Goal: Contribute content: Add original content to the website for others to see

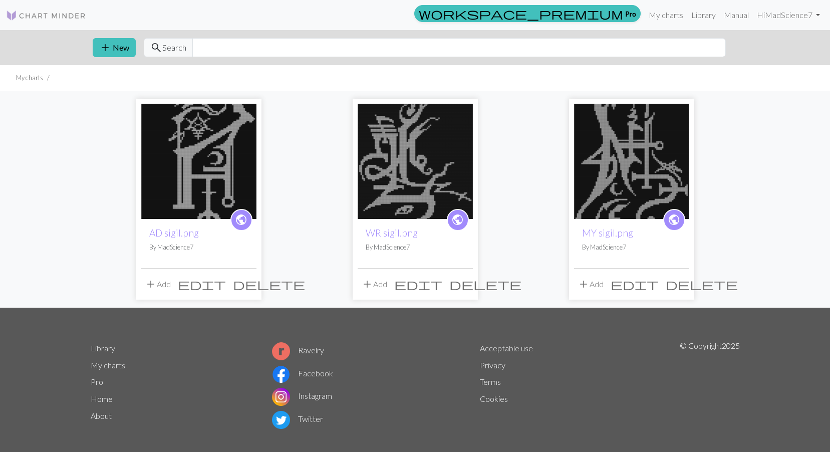
click at [764, 237] on div "public AD sigil.png By MadScience7 add Add edit delete public WR sigil.png By M…" at bounding box center [415, 199] width 830 height 217
click at [124, 47] on button "add New" at bounding box center [114, 47] width 43 height 19
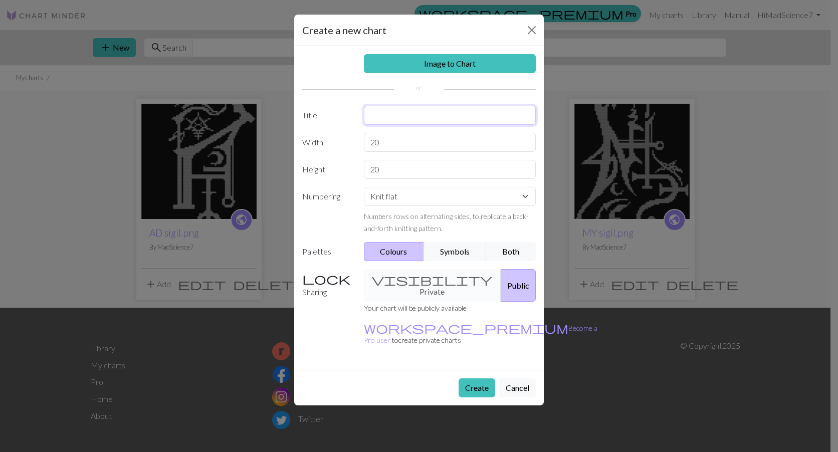
click at [413, 114] on input "text" at bounding box center [450, 115] width 172 height 19
type input "LornaShore"
click at [397, 144] on input "20" at bounding box center [450, 142] width 172 height 19
type input "28"
click at [395, 171] on input "20" at bounding box center [450, 169] width 172 height 19
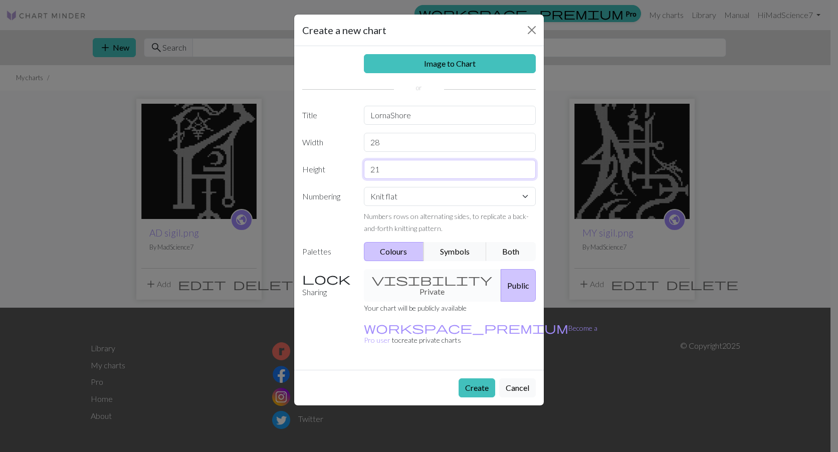
type input "21"
click at [506, 255] on button "Both" at bounding box center [511, 251] width 50 height 19
click at [457, 256] on button "Symbols" at bounding box center [454, 251] width 63 height 19
click at [401, 250] on button "Colours" at bounding box center [394, 251] width 61 height 19
click at [423, 204] on select "Knit flat Knit in the round Lace knitting Cross stitch" at bounding box center [450, 196] width 172 height 19
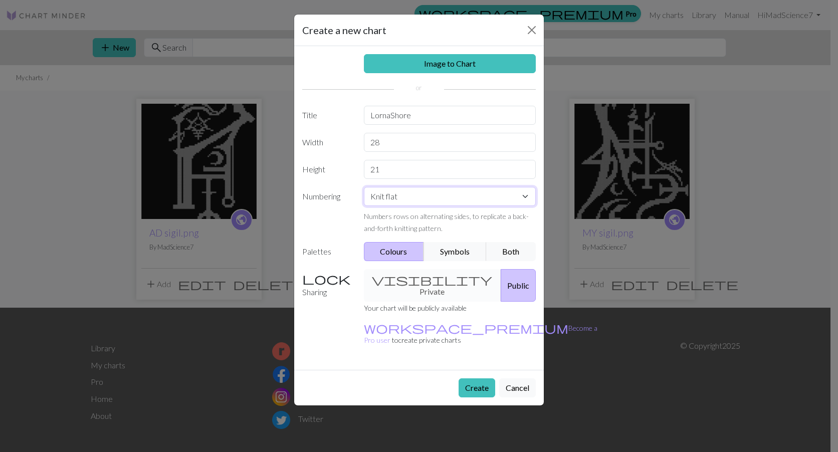
click at [364, 187] on select "Knit flat Knit in the round Lace knitting Cross stitch" at bounding box center [450, 196] width 172 height 19
click at [426, 193] on select "Knit flat Knit in the round Lace knitting Cross stitch" at bounding box center [450, 196] width 172 height 19
click at [364, 187] on select "Knit flat Knit in the round Lace knitting Cross stitch" at bounding box center [450, 196] width 172 height 19
click at [474, 378] on button "Create" at bounding box center [476, 387] width 37 height 19
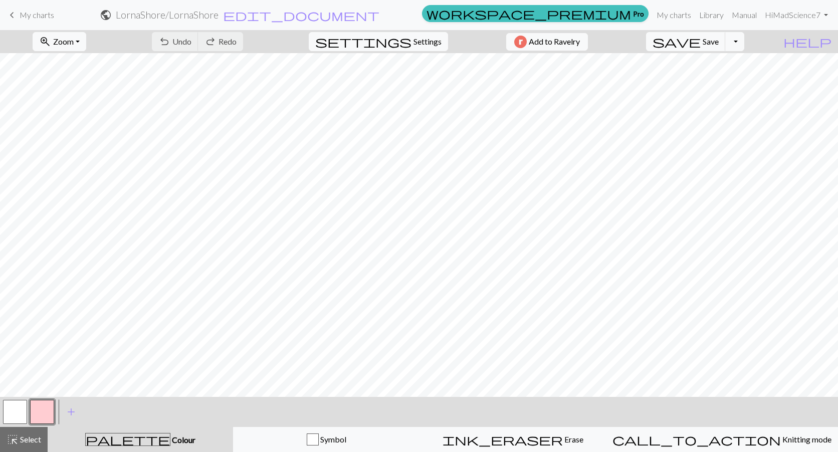
click at [22, 414] on button "button" at bounding box center [15, 412] width 24 height 24
click at [22, 413] on button "button" at bounding box center [15, 412] width 24 height 24
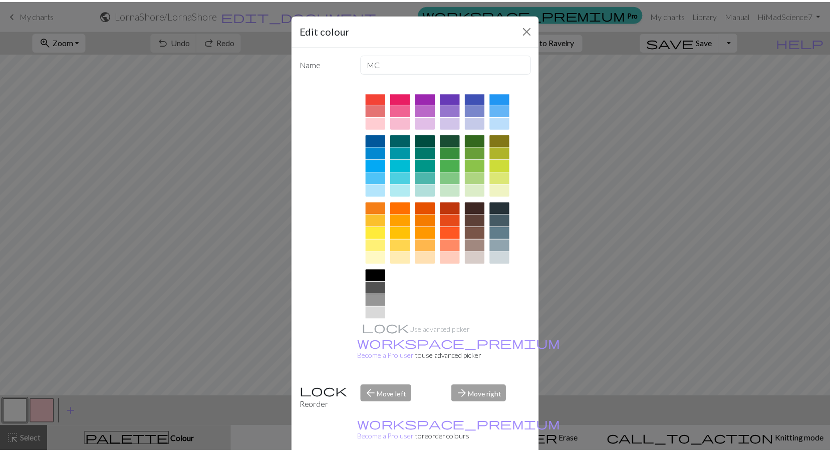
scroll to position [50, 0]
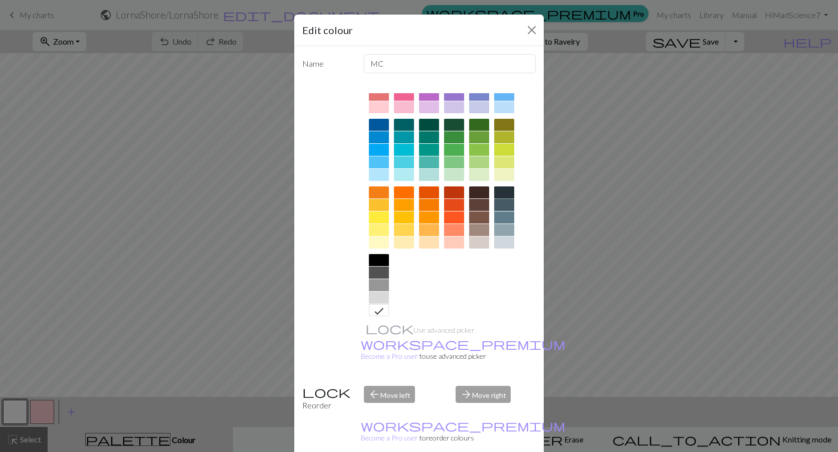
click at [505, 195] on div at bounding box center [504, 192] width 20 height 12
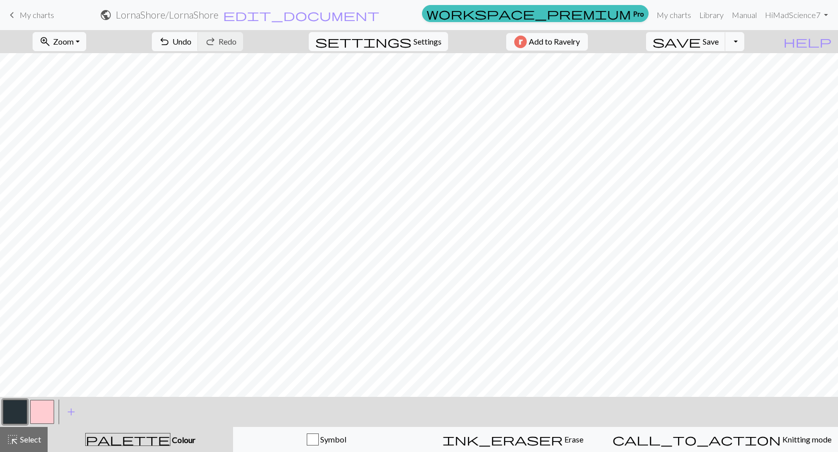
click at [52, 410] on button "button" at bounding box center [42, 412] width 24 height 24
click at [30, 407] on button "button" at bounding box center [42, 412] width 24 height 24
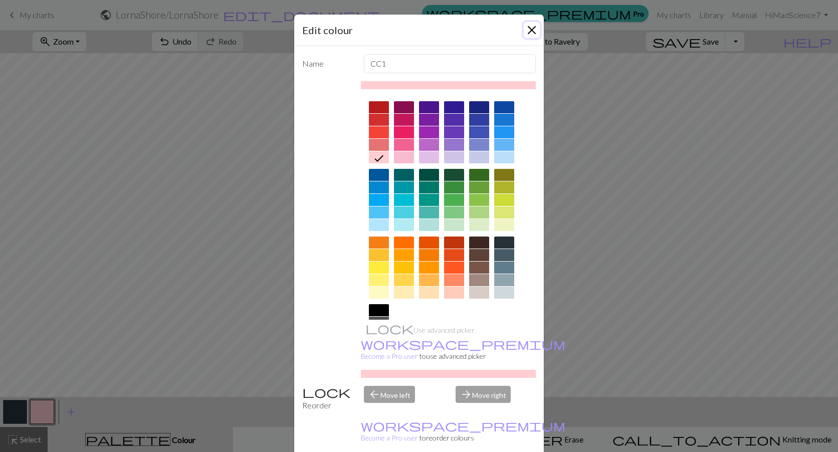
click at [534, 32] on button "Close" at bounding box center [532, 30] width 16 height 16
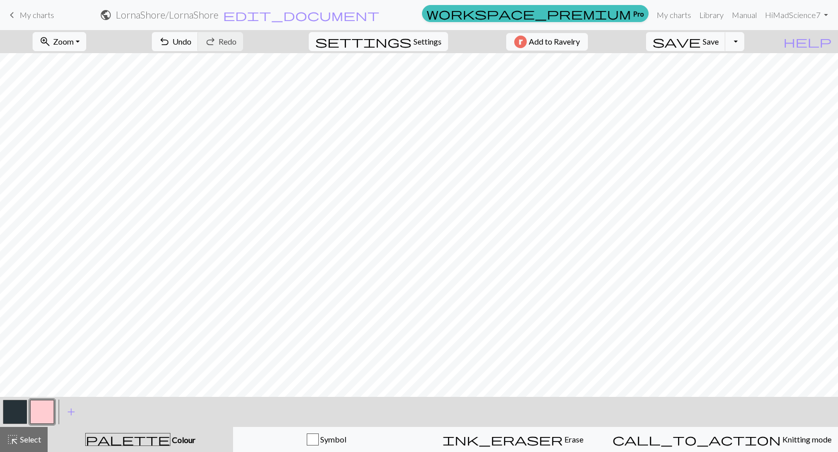
click at [7, 413] on button "button" at bounding box center [15, 412] width 24 height 24
click at [0, 411] on html "This website uses cookies to ensure you get the best experience on our website.…" at bounding box center [419, 226] width 838 height 452
click at [10, 415] on button "button" at bounding box center [15, 412] width 24 height 24
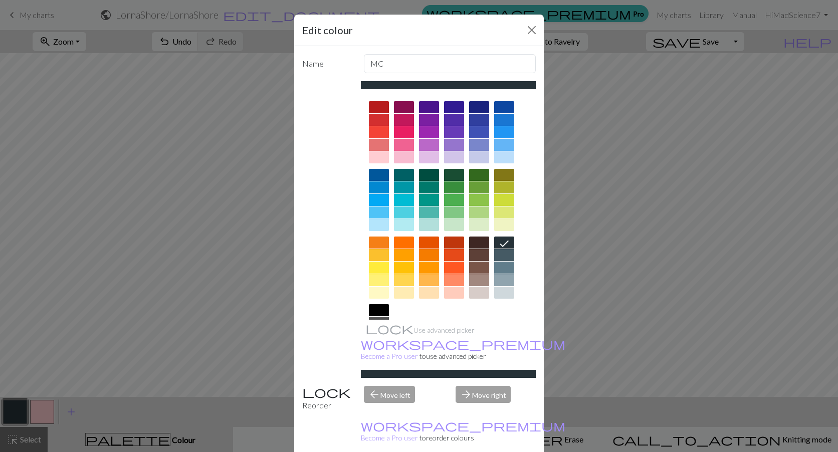
click at [494, 237] on div at bounding box center [504, 242] width 20 height 12
drag, startPoint x: 483, startPoint y: 443, endPoint x: 480, endPoint y: 416, distance: 27.7
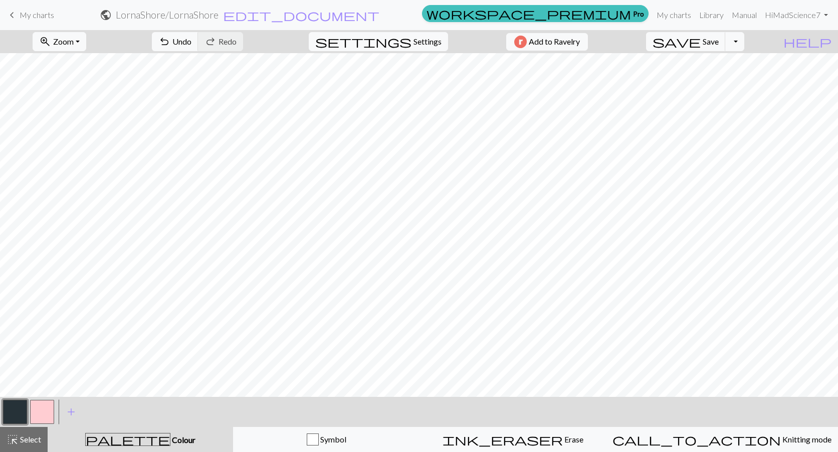
click at [44, 402] on button "button" at bounding box center [42, 412] width 24 height 24
click at [25, 415] on button "button" at bounding box center [15, 412] width 24 height 24
click at [15, 409] on button "button" at bounding box center [15, 412] width 24 height 24
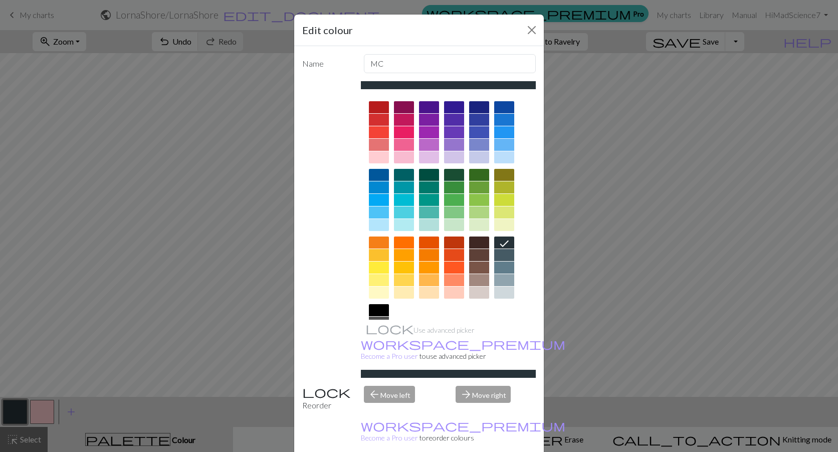
click at [40, 408] on div "Edit colour Name MC Use advanced picker workspace_premium Become a Pro user to …" at bounding box center [419, 226] width 838 height 452
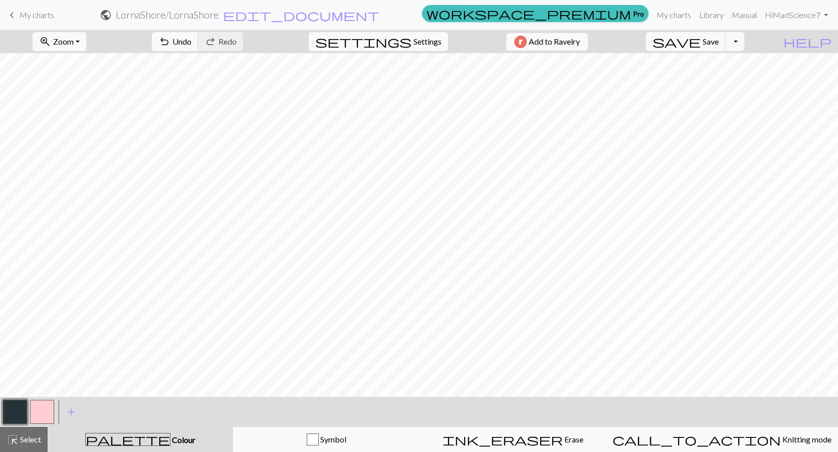
click at [44, 410] on button "button" at bounding box center [42, 412] width 24 height 24
click at [22, 409] on button "button" at bounding box center [15, 412] width 24 height 24
click at [45, 412] on button "button" at bounding box center [42, 412] width 24 height 24
drag, startPoint x: 20, startPoint y: 413, endPoint x: 25, endPoint y: 411, distance: 5.7
click at [20, 413] on button "button" at bounding box center [15, 412] width 24 height 24
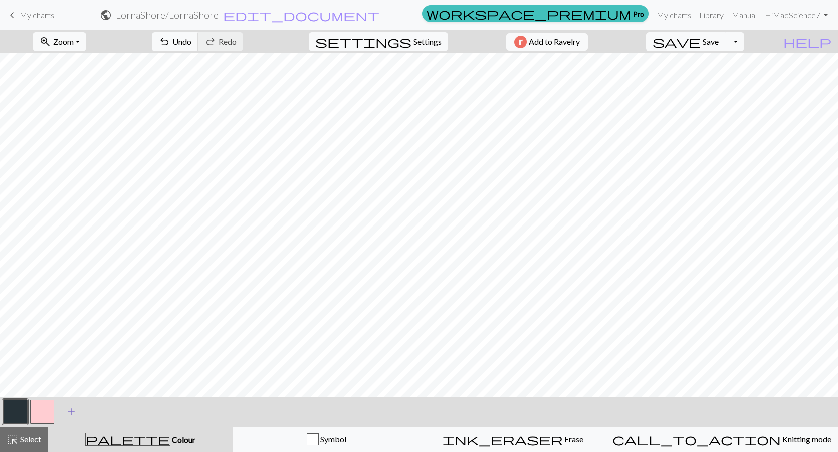
drag, startPoint x: 36, startPoint y: 408, endPoint x: 75, endPoint y: 400, distance: 40.5
click at [38, 406] on button "button" at bounding box center [42, 412] width 24 height 24
click at [28, 411] on div at bounding box center [15, 411] width 27 height 27
click at [22, 412] on button "button" at bounding box center [15, 412] width 24 height 24
drag, startPoint x: 39, startPoint y: 416, endPoint x: 44, endPoint y: 410, distance: 7.4
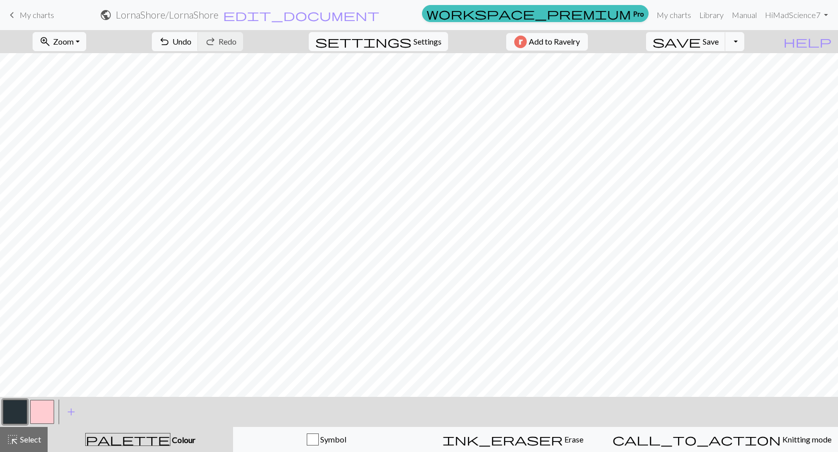
click at [39, 415] on button "button" at bounding box center [42, 412] width 24 height 24
click at [191, 46] on span "Undo" at bounding box center [181, 42] width 19 height 10
click at [25, 413] on button "button" at bounding box center [15, 412] width 24 height 24
click at [36, 414] on button "button" at bounding box center [42, 412] width 24 height 24
click at [13, 411] on button "button" at bounding box center [15, 412] width 24 height 24
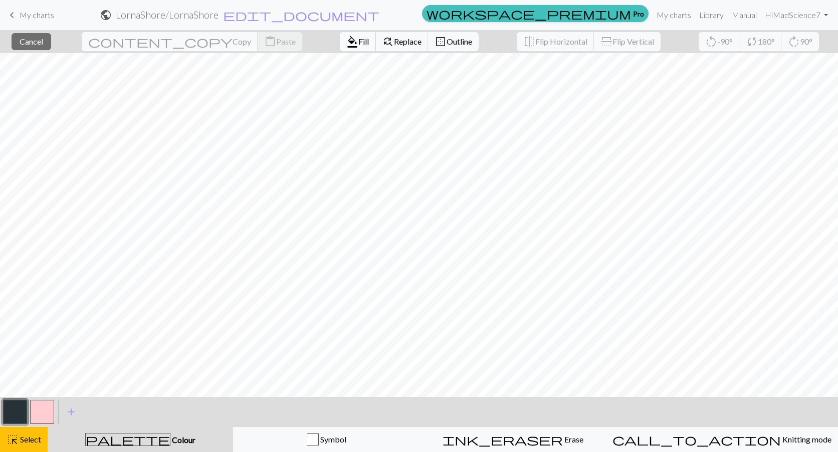
click at [358, 44] on span "Fill" at bounding box center [363, 42] width 11 height 10
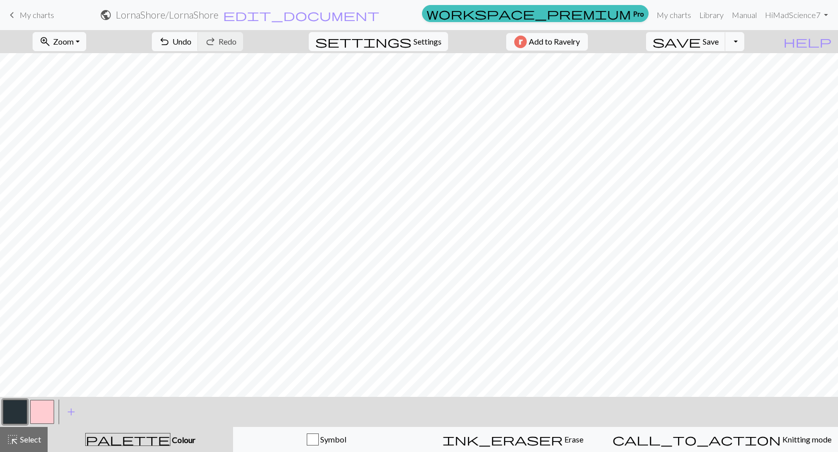
click at [46, 414] on button "button" at bounding box center [42, 412] width 24 height 24
click at [26, 411] on button "button" at bounding box center [15, 412] width 24 height 24
click at [48, 410] on button "button" at bounding box center [42, 412] width 24 height 24
click at [24, 412] on button "button" at bounding box center [15, 412] width 24 height 24
click at [36, 414] on button "button" at bounding box center [42, 412] width 24 height 24
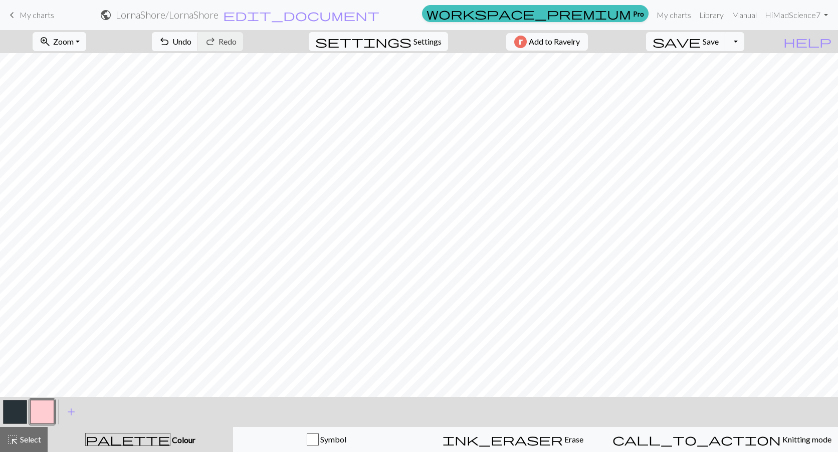
click at [24, 411] on button "button" at bounding box center [15, 412] width 24 height 24
click at [49, 408] on button "button" at bounding box center [42, 412] width 24 height 24
click at [13, 411] on button "button" at bounding box center [15, 412] width 24 height 24
click at [40, 411] on button "button" at bounding box center [42, 412] width 24 height 24
click at [20, 419] on button "button" at bounding box center [15, 412] width 24 height 24
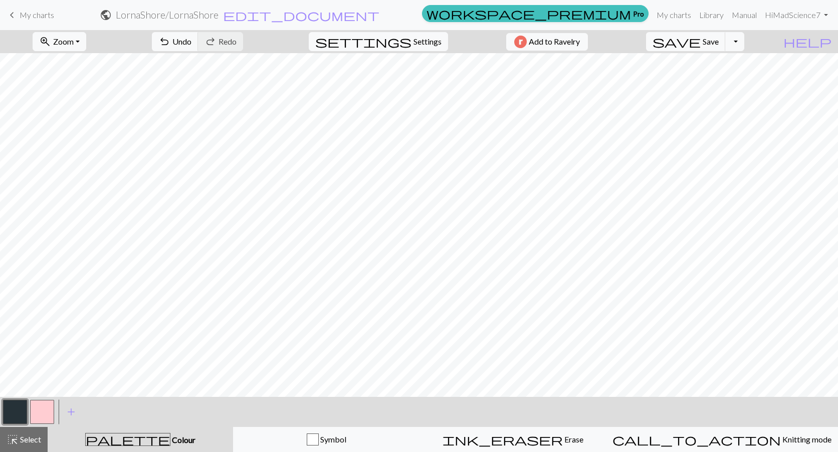
click at [50, 409] on button "button" at bounding box center [42, 412] width 24 height 24
click at [23, 414] on button "button" at bounding box center [15, 412] width 24 height 24
click at [415, 44] on span "Settings" at bounding box center [427, 42] width 28 height 12
select select "aran"
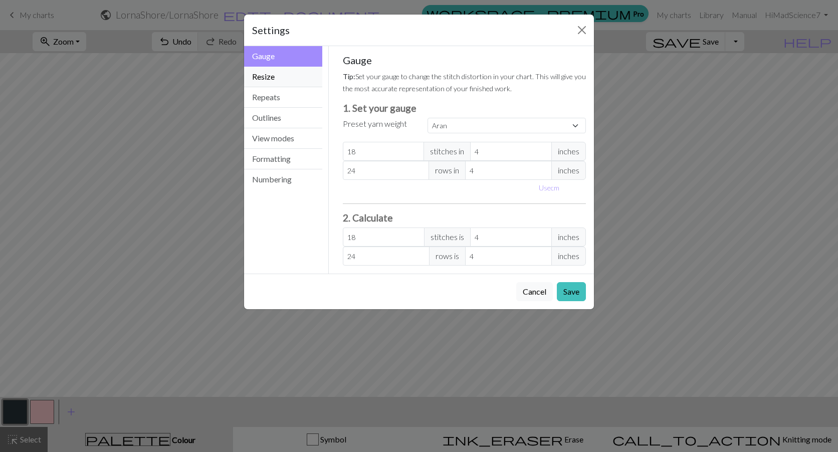
click at [281, 80] on button "Resize" at bounding box center [283, 77] width 78 height 21
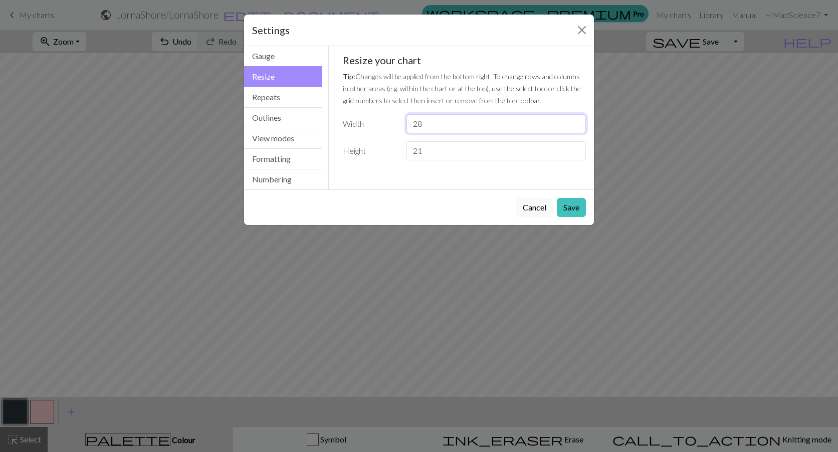
click at [451, 125] on input "28" at bounding box center [495, 123] width 179 height 19
type input "24"
click at [570, 208] on button "Save" at bounding box center [571, 207] width 29 height 19
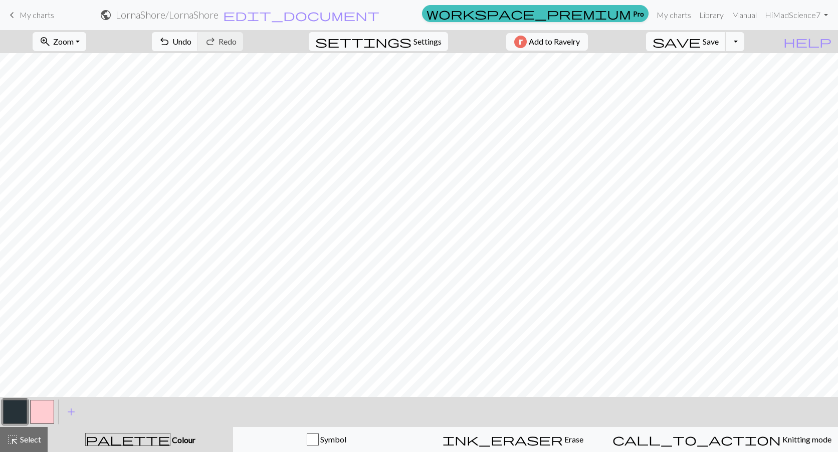
click at [725, 47] on button "save Save Save" at bounding box center [686, 41] width 80 height 19
click at [676, 18] on div "Chart saved" at bounding box center [419, 20] width 838 height 40
click at [676, 15] on link "My charts" at bounding box center [673, 15] width 43 height 20
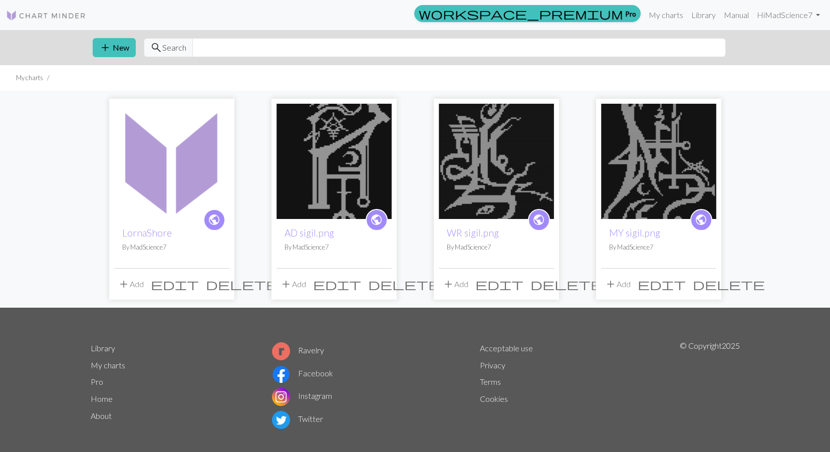
click at [360, 281] on span "edit" at bounding box center [337, 284] width 48 height 14
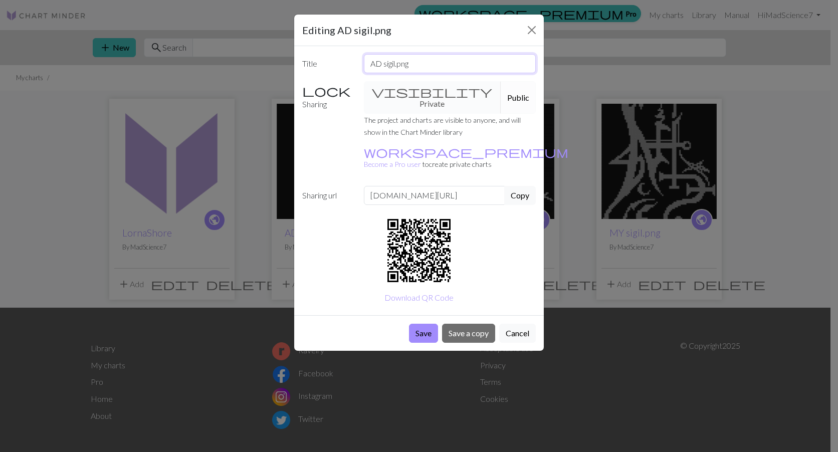
click at [417, 67] on input "AD sigil.png" at bounding box center [450, 63] width 172 height 19
drag, startPoint x: 422, startPoint y: 62, endPoint x: 364, endPoint y: 61, distance: 58.1
click at [364, 61] on input "AD sigil.png" at bounding box center [450, 63] width 172 height 19
type input "A"
type input "[PERSON_NAME] AD"
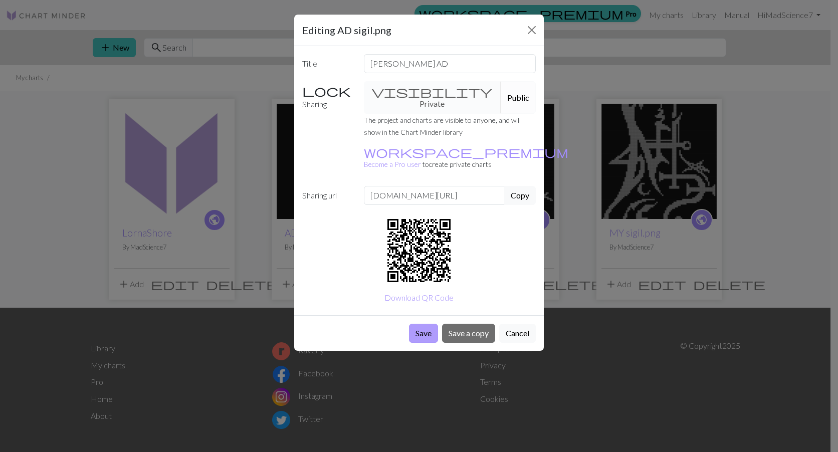
click at [421, 324] on button "Save" at bounding box center [423, 333] width 29 height 19
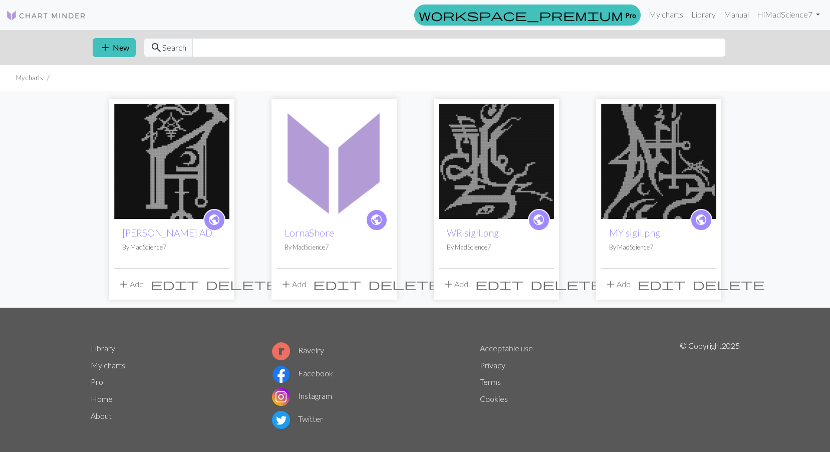
click at [524, 290] on span "edit" at bounding box center [499, 284] width 48 height 14
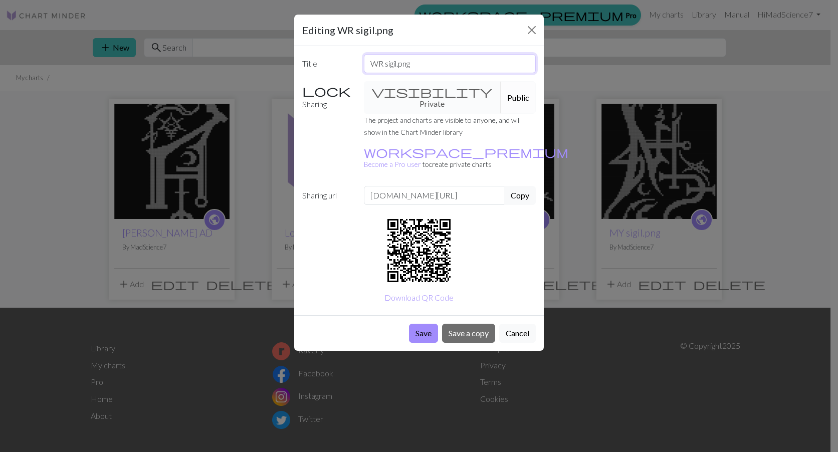
click at [421, 67] on input "WR sigil.png" at bounding box center [450, 63] width 172 height 19
drag, startPoint x: 422, startPoint y: 64, endPoint x: 321, endPoint y: 63, distance: 100.7
click at [321, 63] on div "Title WR sigil.png" at bounding box center [418, 63] width 245 height 19
type input "[PERSON_NAME] WR"
click at [428, 324] on button "Save" at bounding box center [423, 333] width 29 height 19
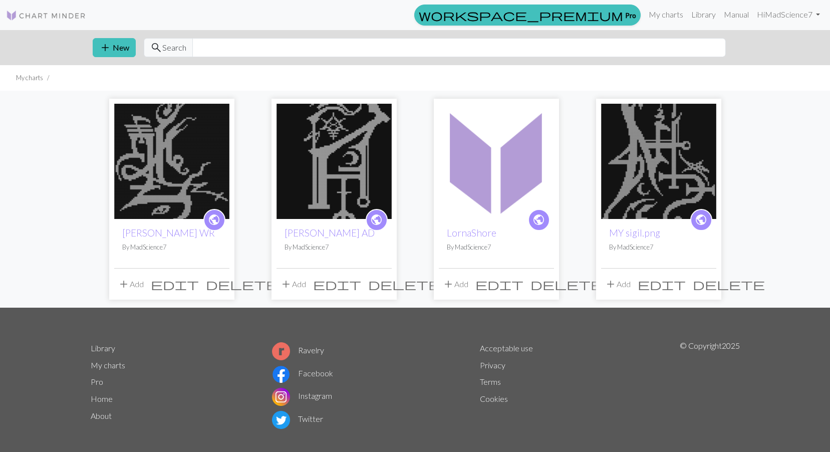
click at [685, 284] on span "edit" at bounding box center [662, 284] width 48 height 14
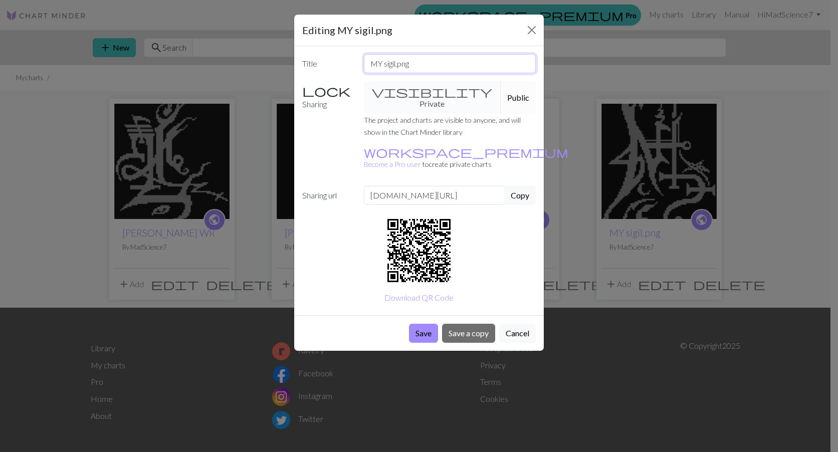
drag, startPoint x: 426, startPoint y: 63, endPoint x: 342, endPoint y: 63, distance: 83.7
click at [343, 63] on div "Title MY sigil.png" at bounding box center [418, 63] width 245 height 19
type input "Lorna Sigil MY"
click at [425, 324] on button "Save" at bounding box center [423, 333] width 29 height 19
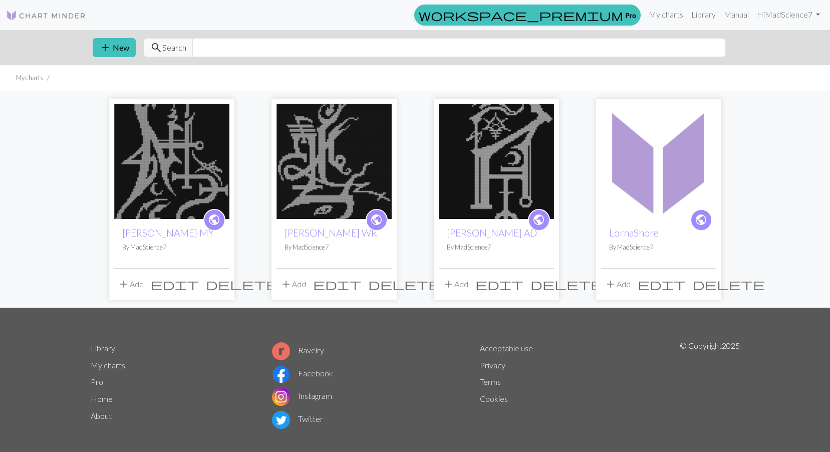
click at [511, 182] on img at bounding box center [496, 161] width 115 height 115
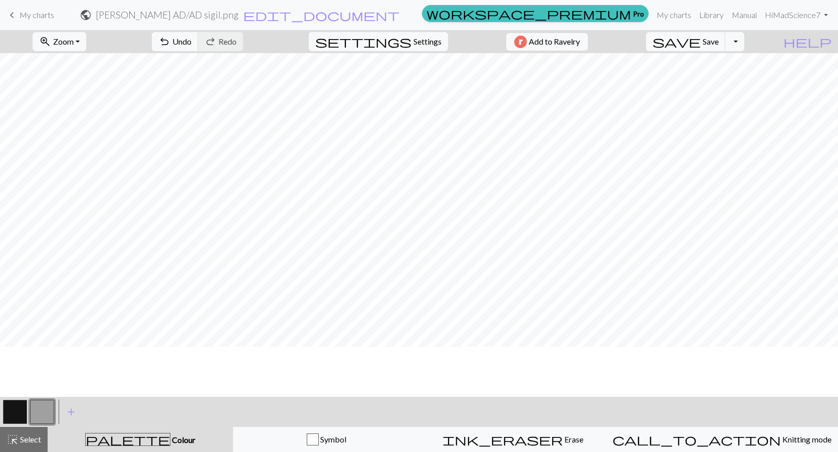
scroll to position [551, 0]
drag, startPoint x: 12, startPoint y: 404, endPoint x: 123, endPoint y: 390, distance: 112.1
click at [13, 404] on button "button" at bounding box center [15, 412] width 24 height 24
click at [32, 416] on button "button" at bounding box center [42, 412] width 24 height 24
click at [721, 40] on button "save Save Save" at bounding box center [686, 41] width 80 height 19
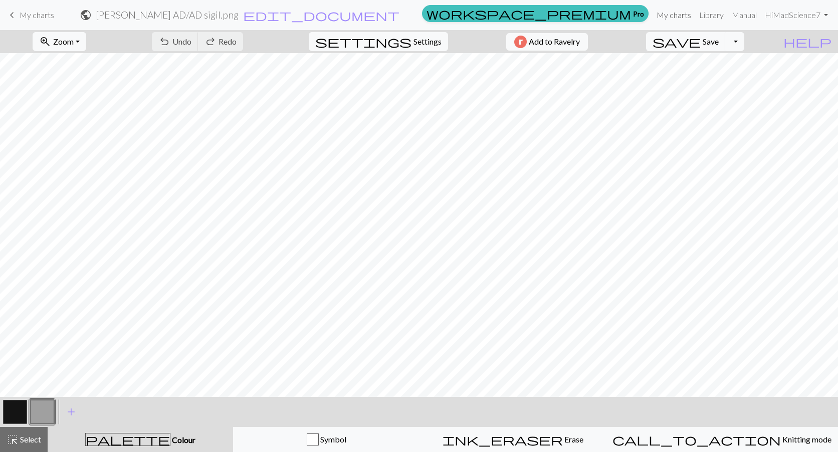
click at [671, 12] on link "My charts" at bounding box center [673, 15] width 43 height 20
